Goal: Information Seeking & Learning: Understand process/instructions

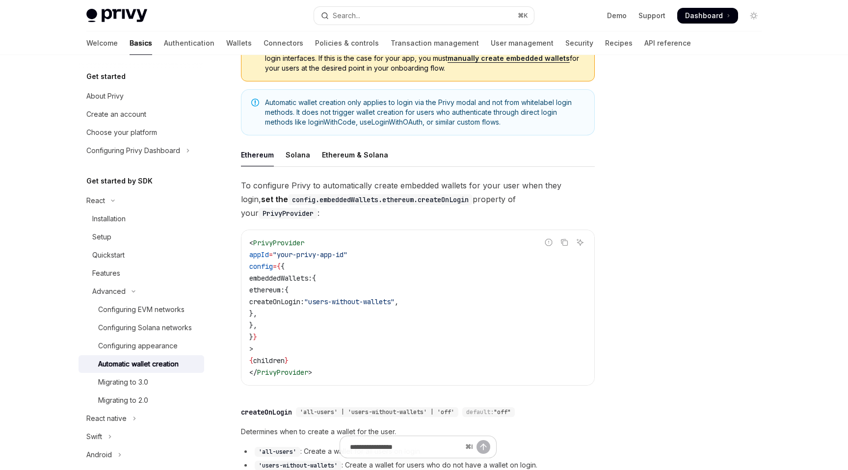
scroll to position [124, 0]
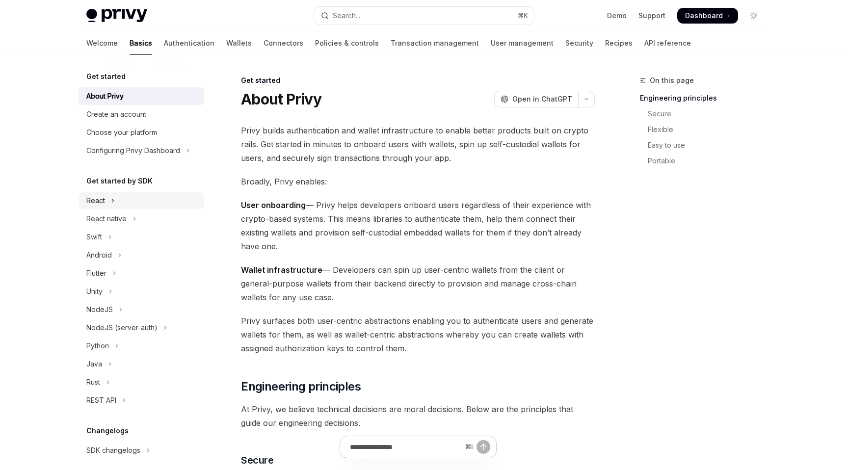
click at [113, 197] on icon "Toggle React section" at bounding box center [113, 201] width 4 height 12
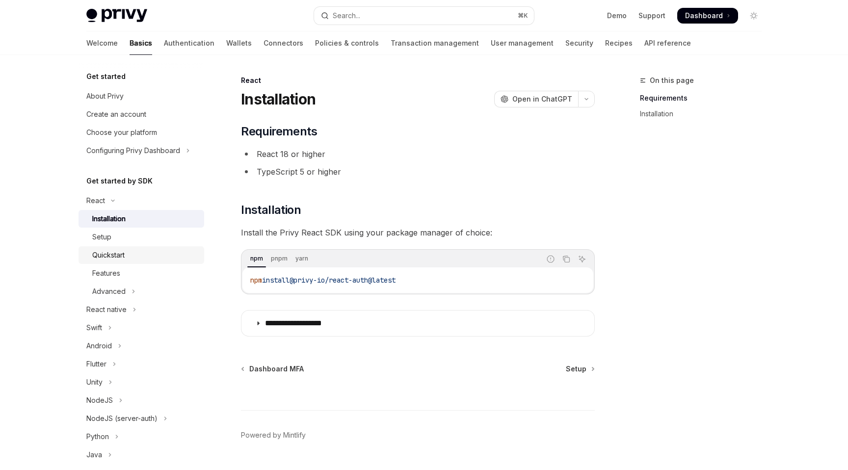
click at [110, 258] on div "Quickstart" at bounding box center [108, 255] width 32 height 12
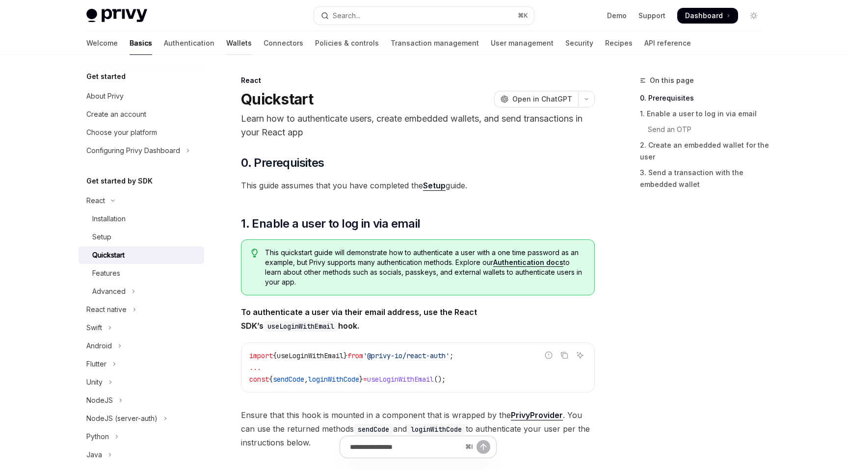
click at [226, 41] on link "Wallets" at bounding box center [239, 43] width 26 height 24
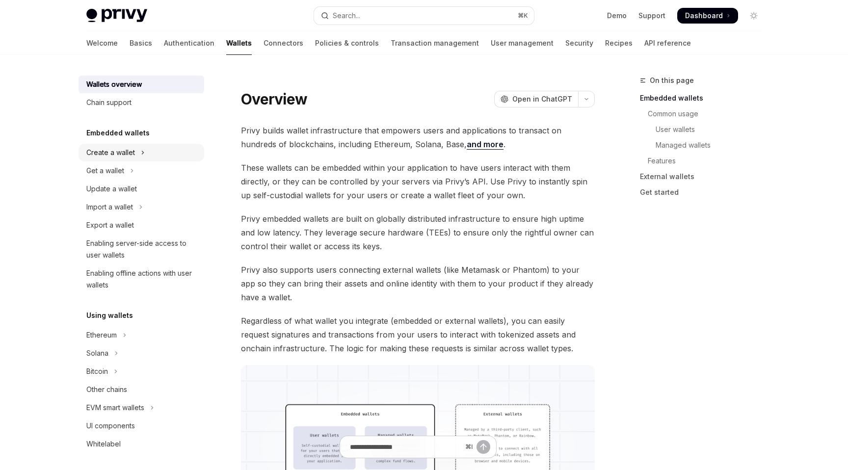
click at [143, 151] on icon "Toggle Create a wallet section" at bounding box center [143, 153] width 4 height 12
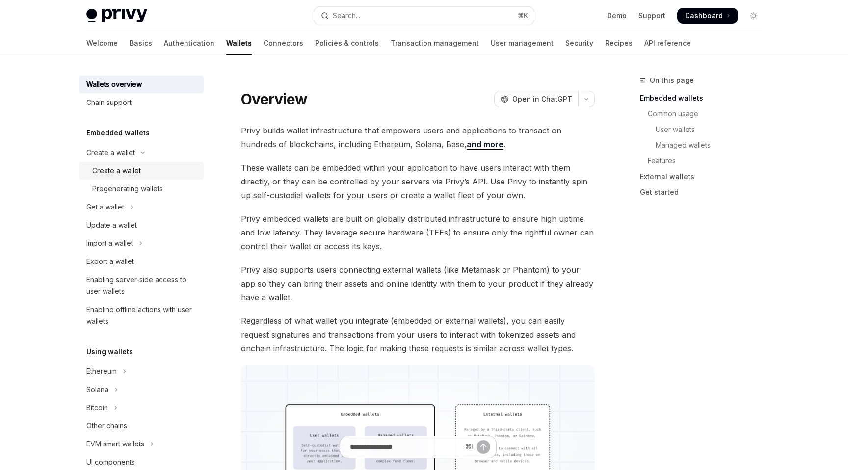
click at [129, 170] on div "Create a wallet" at bounding box center [116, 171] width 49 height 12
type textarea "*"
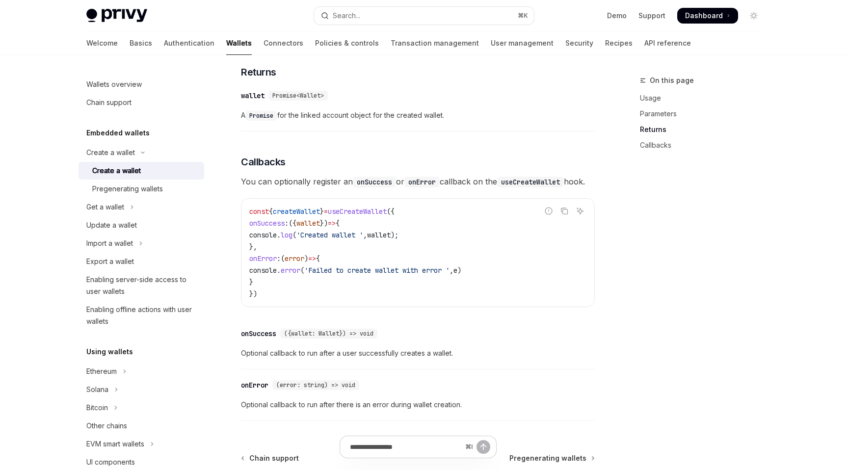
scroll to position [592, 0]
